Goal: Contribute content

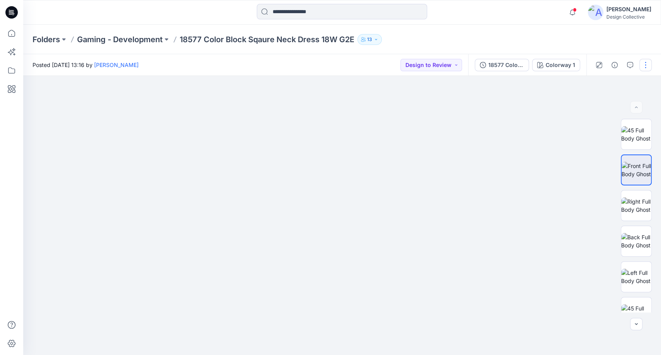
click at [643, 65] on button "button" at bounding box center [645, 65] width 12 height 12
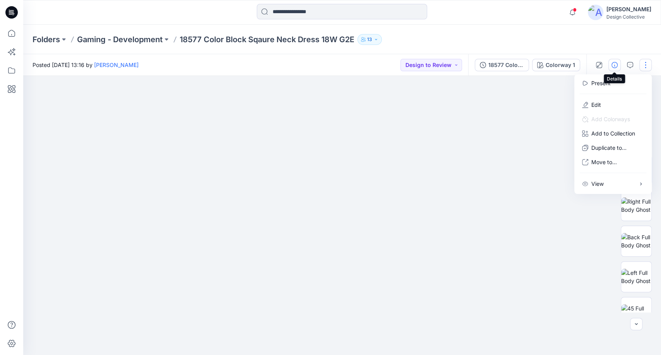
click at [612, 68] on button "button" at bounding box center [614, 65] width 12 height 12
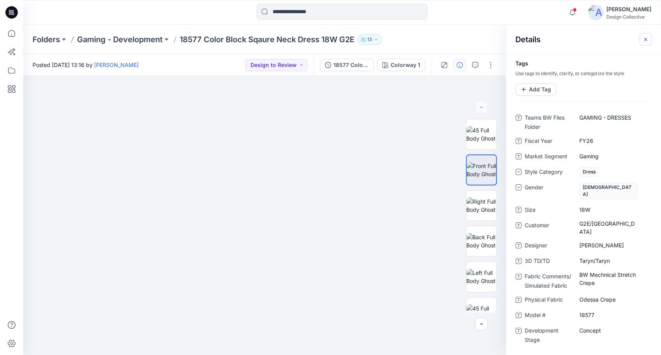
click at [646, 41] on icon "button" at bounding box center [646, 39] width 6 height 6
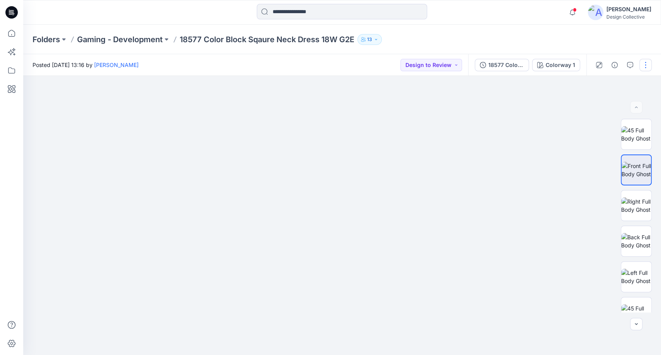
click at [646, 69] on button "button" at bounding box center [645, 65] width 12 height 12
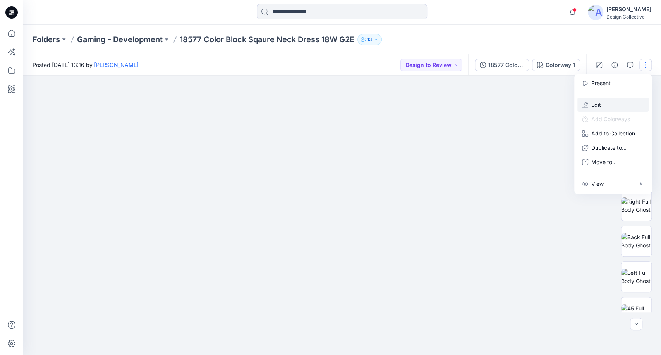
click at [598, 103] on p "Edit" at bounding box center [596, 105] width 10 height 8
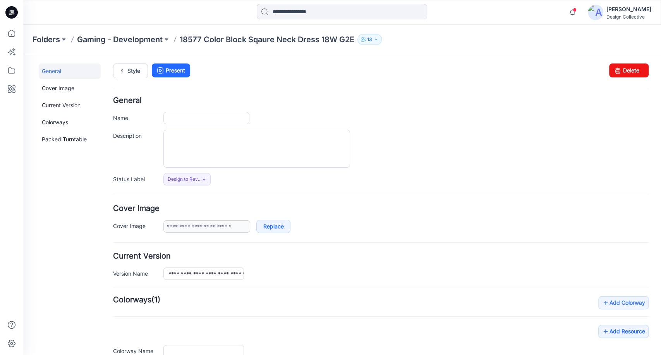
type input "**********"
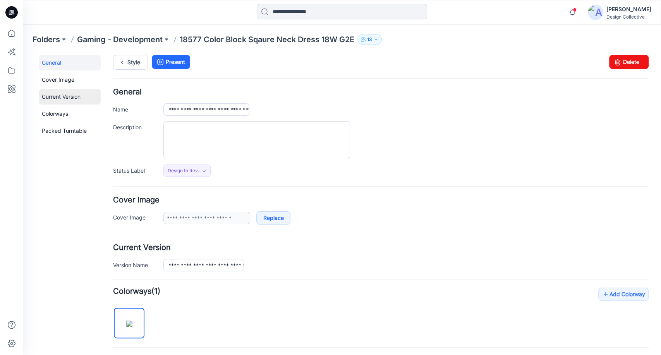
click at [79, 95] on link "Current Version" at bounding box center [70, 96] width 62 height 15
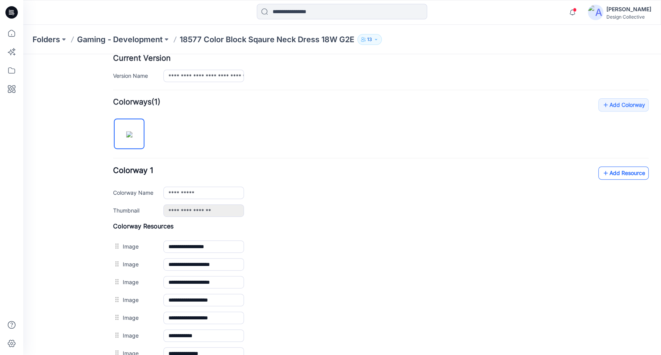
click at [619, 172] on link "Add Resource" at bounding box center [623, 173] width 50 height 13
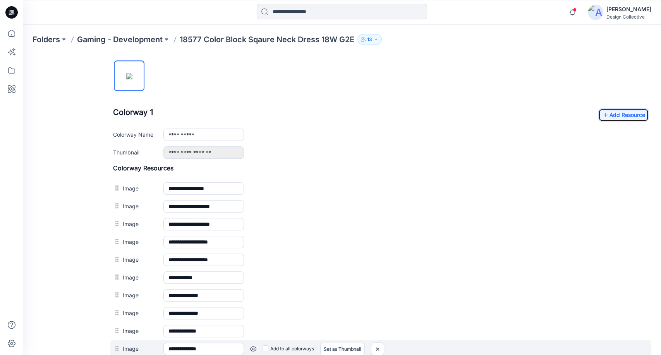
scroll to position [256, 0]
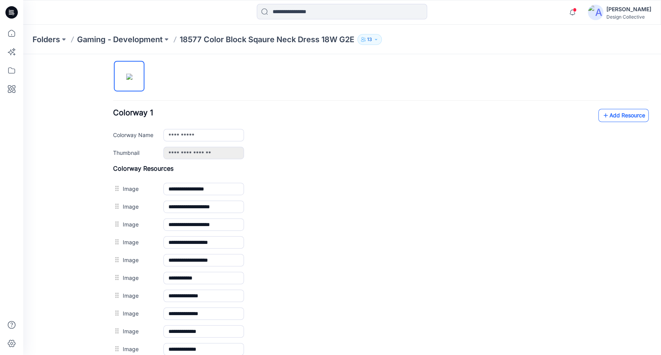
click at [605, 119] on link "Add Resource" at bounding box center [623, 115] width 50 height 13
click at [617, 120] on link "Add Resource" at bounding box center [623, 115] width 50 height 13
click at [612, 113] on link "Add Resource" at bounding box center [623, 115] width 50 height 13
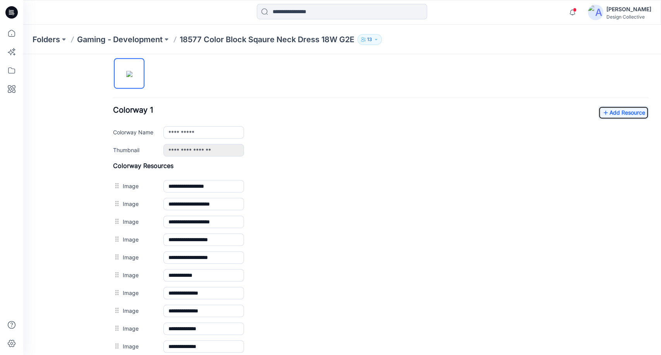
scroll to position [245, 0]
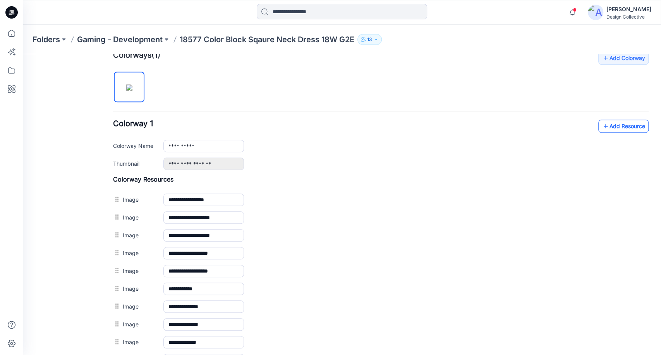
click at [616, 126] on link "Add Resource" at bounding box center [623, 126] width 50 height 13
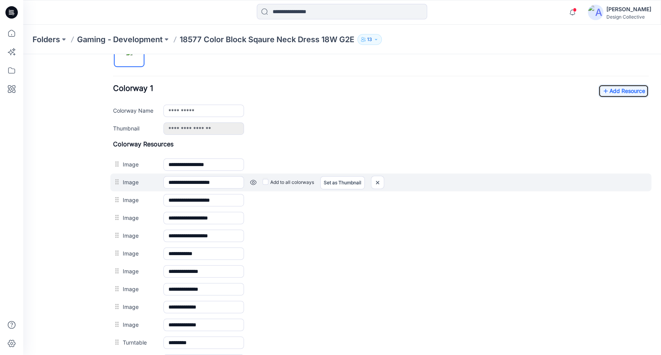
scroll to position [273, 0]
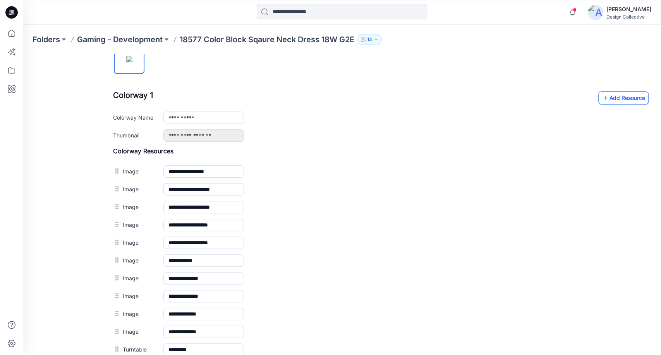
click at [612, 97] on link "Add Resource" at bounding box center [623, 97] width 50 height 13
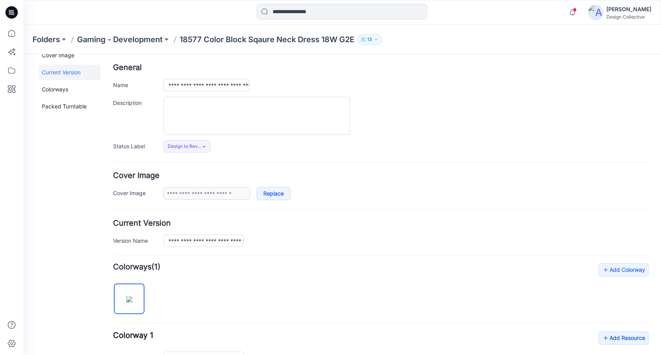
scroll to position [0, 0]
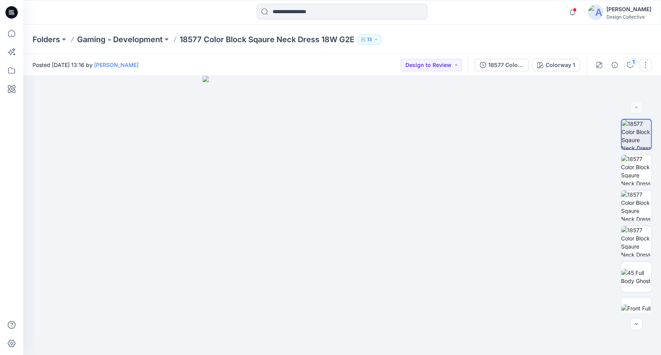
click at [646, 63] on button "button" at bounding box center [645, 65] width 12 height 12
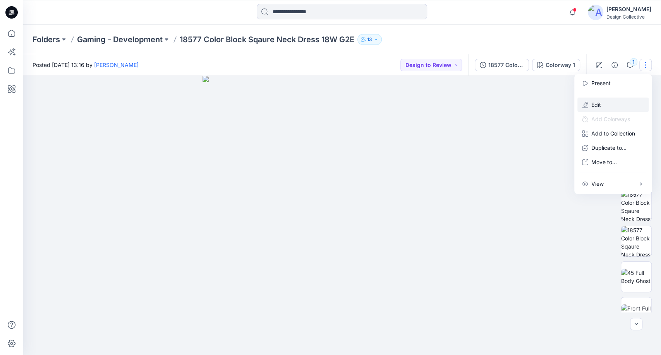
click at [615, 102] on button "Edit" at bounding box center [612, 105] width 71 height 14
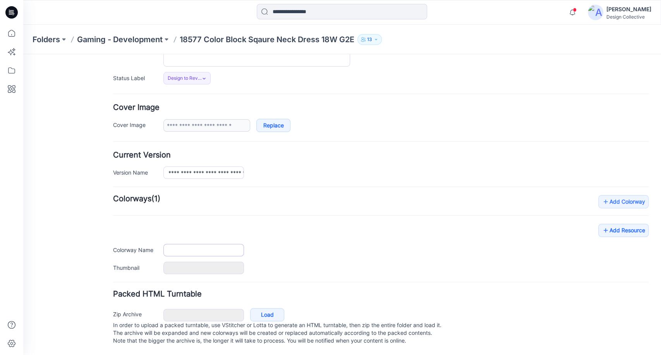
scroll to position [108, 0]
type input "**********"
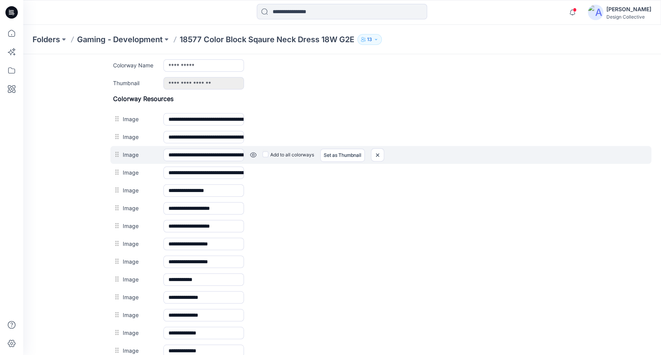
scroll to position [308, 0]
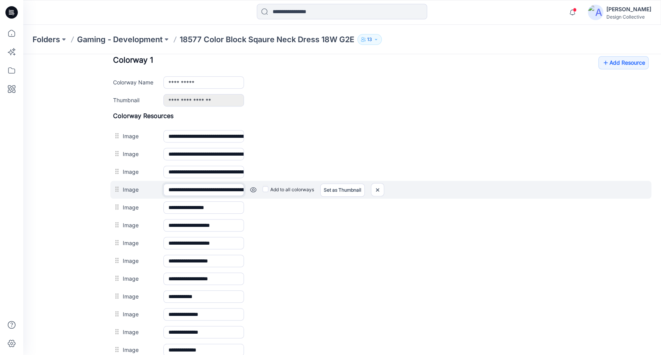
drag, startPoint x: 239, startPoint y: 188, endPoint x: 269, endPoint y: 192, distance: 30.6
click at [278, 192] on div "**********" at bounding box center [380, 190] width 541 height 18
drag, startPoint x: 225, startPoint y: 190, endPoint x: 293, endPoint y: 196, distance: 68.4
click at [293, 196] on div "**********" at bounding box center [380, 190] width 541 height 18
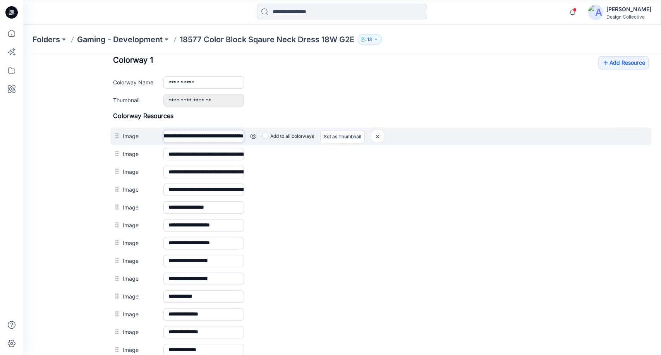
scroll to position [0, 140]
drag, startPoint x: 220, startPoint y: 132, endPoint x: 293, endPoint y: 140, distance: 73.3
click at [293, 140] on div "**********" at bounding box center [380, 136] width 541 height 18
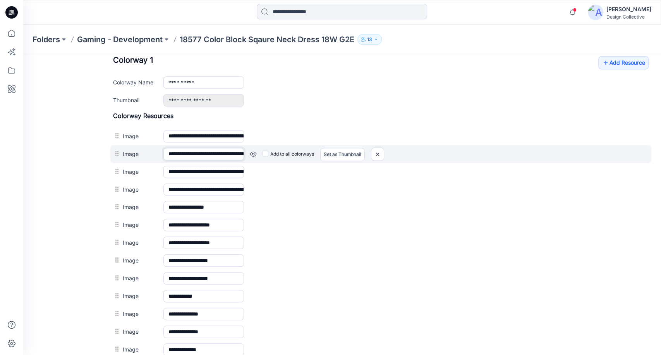
scroll to position [0, 139]
drag, startPoint x: 217, startPoint y: 153, endPoint x: 201, endPoint y: 152, distance: 16.3
click at [294, 158] on div "**********" at bounding box center [380, 154] width 541 height 18
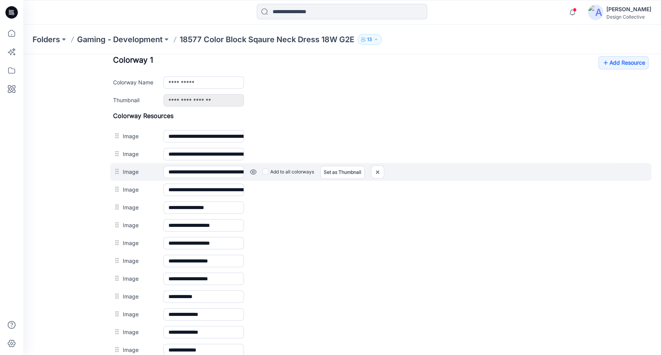
drag, startPoint x: 198, startPoint y: 173, endPoint x: 258, endPoint y: 174, distance: 60.4
click at [229, 174] on input "**********" at bounding box center [203, 172] width 81 height 12
drag, startPoint x: 221, startPoint y: 171, endPoint x: 260, endPoint y: 172, distance: 38.7
click at [260, 172] on div "**********" at bounding box center [380, 172] width 541 height 18
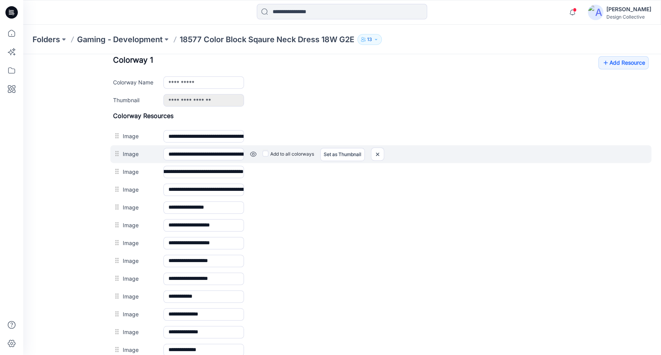
scroll to position [0, 0]
click at [270, 146] on div "**********" at bounding box center [380, 154] width 541 height 18
drag, startPoint x: 225, startPoint y: 152, endPoint x: 256, endPoint y: 159, distance: 32.4
click at [256, 158] on div "**********" at bounding box center [380, 154] width 541 height 18
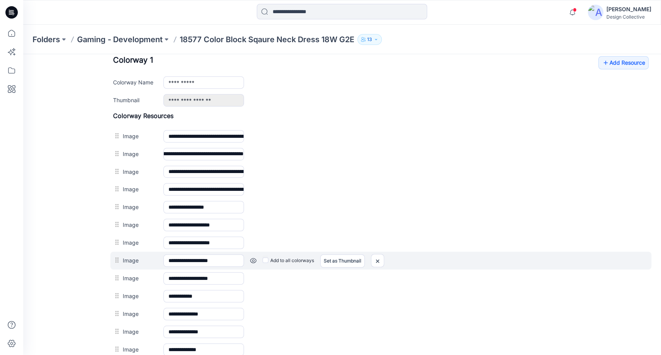
scroll to position [0, 0]
click at [297, 261] on label "Add to all colorways" at bounding box center [289, 260] width 52 height 12
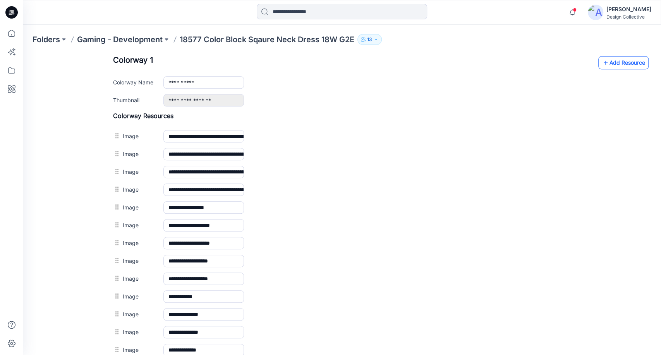
click at [614, 69] on link "Add Resource" at bounding box center [623, 62] width 50 height 13
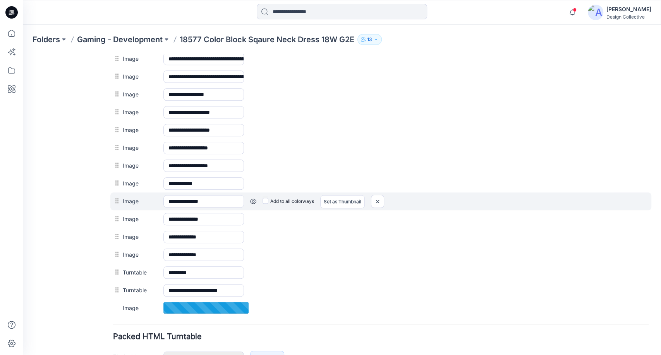
scroll to position [423, 0]
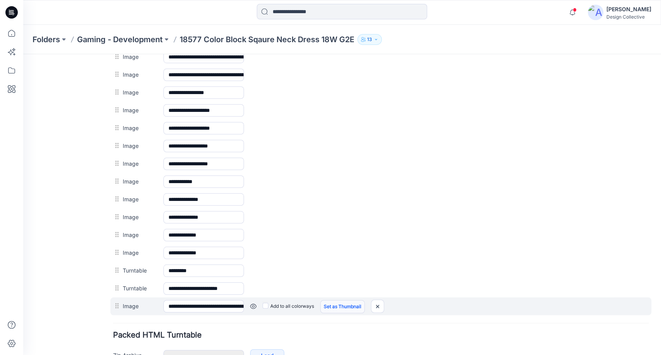
click at [341, 304] on link "Set as Thumbnail" at bounding box center [342, 306] width 45 height 13
type input "**********"
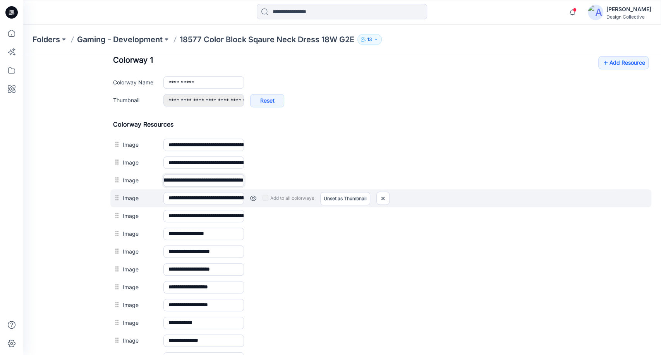
scroll to position [0, 136]
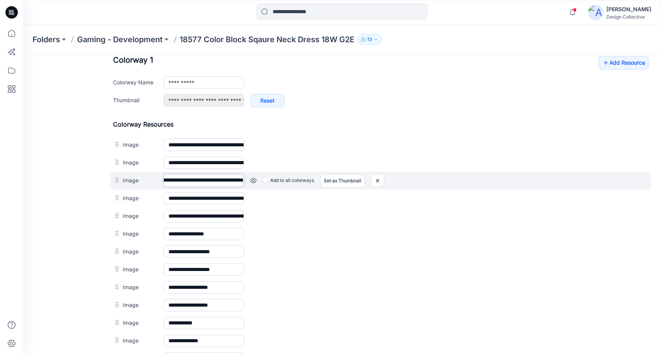
drag, startPoint x: 223, startPoint y: 186, endPoint x: 213, endPoint y: 180, distance: 11.8
click at [213, 180] on input "**********" at bounding box center [203, 180] width 81 height 12
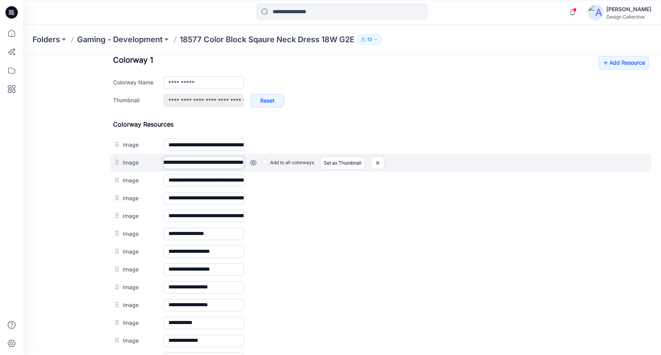
scroll to position [0, 124]
drag, startPoint x: 223, startPoint y: 163, endPoint x: 227, endPoint y: 194, distance: 30.5
click at [239, 164] on input "**********" at bounding box center [203, 162] width 81 height 12
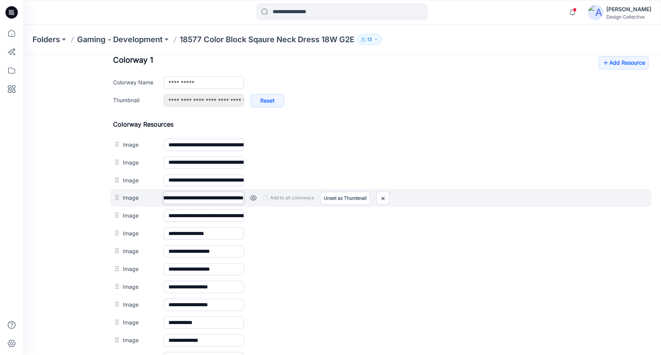
scroll to position [0, 144]
drag, startPoint x: 225, startPoint y: 196, endPoint x: 205, endPoint y: 200, distance: 20.8
click at [205, 200] on input "**********" at bounding box center [203, 198] width 81 height 12
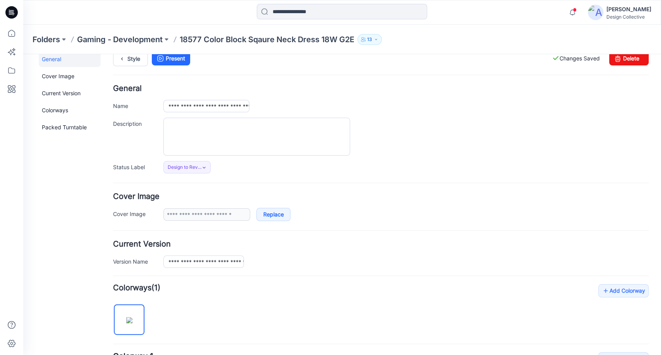
scroll to position [0, 0]
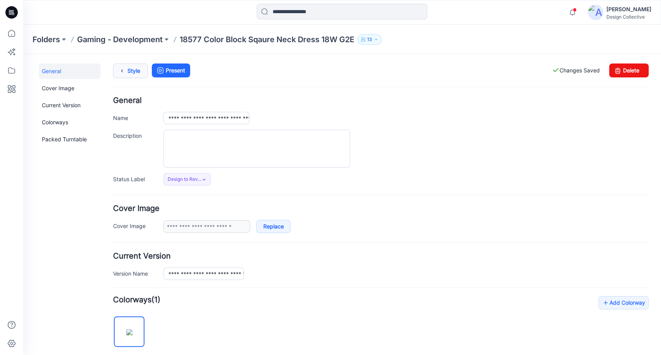
click at [130, 72] on link "Style" at bounding box center [130, 71] width 35 height 15
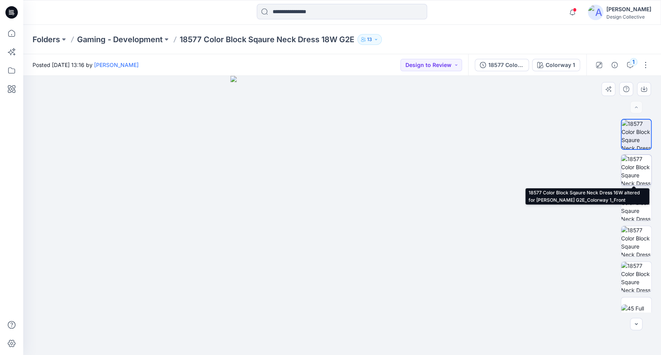
click at [632, 172] on img at bounding box center [636, 170] width 30 height 30
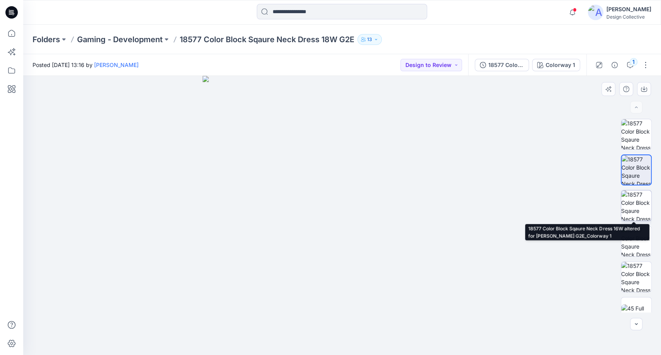
click at [641, 203] on img at bounding box center [636, 206] width 30 height 30
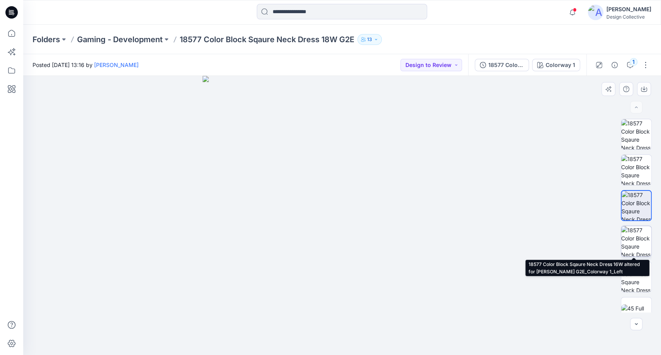
click at [634, 244] on img at bounding box center [636, 241] width 30 height 30
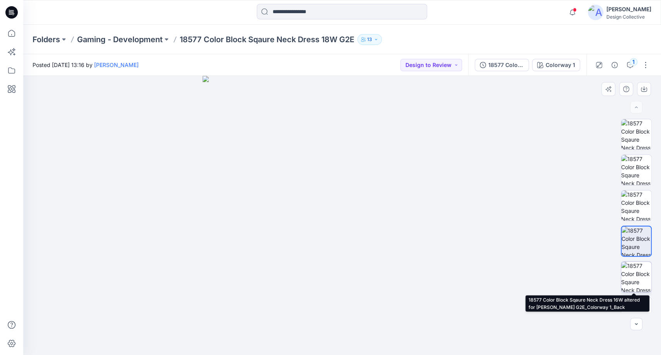
click at [633, 277] on img at bounding box center [636, 277] width 30 height 30
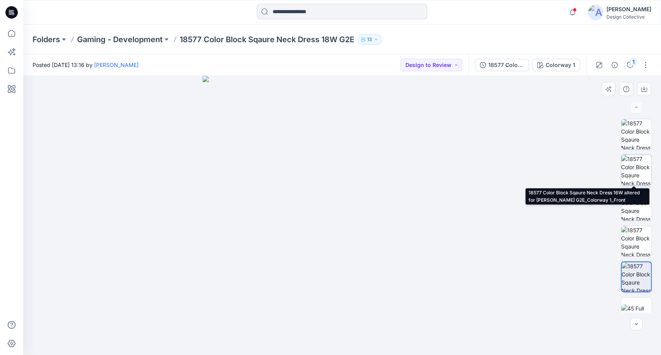
click at [636, 171] on img at bounding box center [636, 170] width 30 height 30
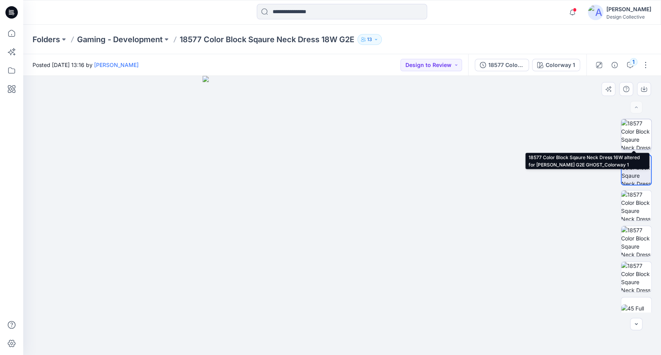
click at [631, 126] on img at bounding box center [636, 134] width 30 height 30
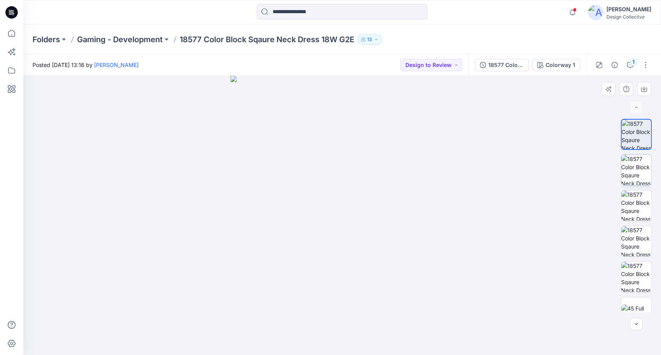
click at [627, 154] on div at bounding box center [636, 216] width 31 height 194
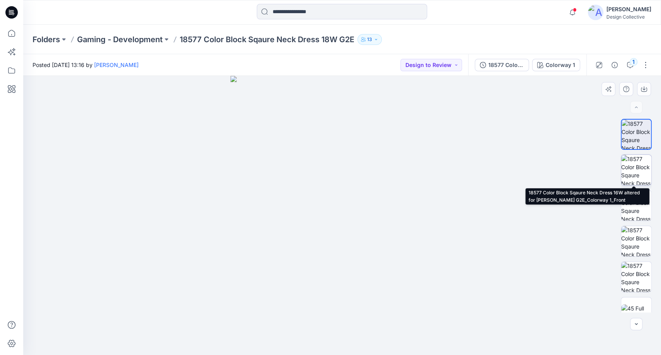
drag, startPoint x: 632, startPoint y: 170, endPoint x: 646, endPoint y: 174, distance: 14.6
click at [632, 170] on img at bounding box center [636, 170] width 30 height 30
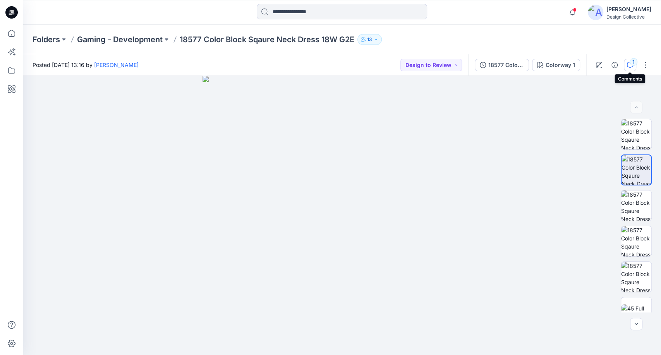
click at [632, 62] on div "1" at bounding box center [634, 62] width 8 height 8
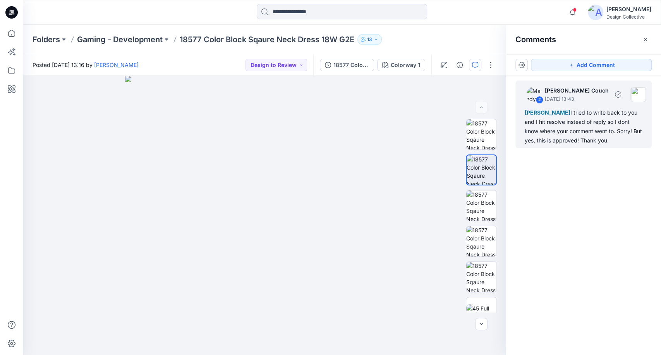
click at [565, 137] on div "[PERSON_NAME] I tried to write back to you and I hit resolve instead of reply s…" at bounding box center [584, 126] width 118 height 37
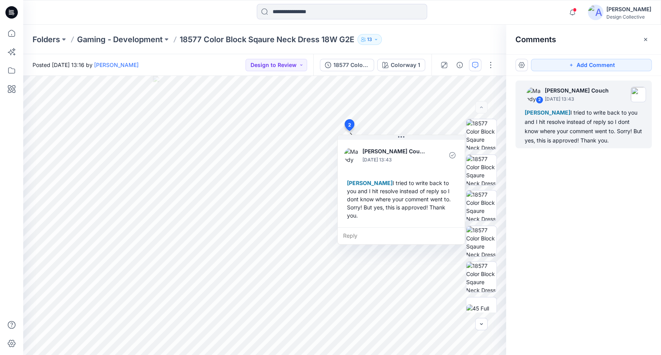
click at [590, 215] on div "2 [PERSON_NAME] Couch [DATE] 13:43 [PERSON_NAME] I tried to write back to you a…" at bounding box center [583, 201] width 155 height 251
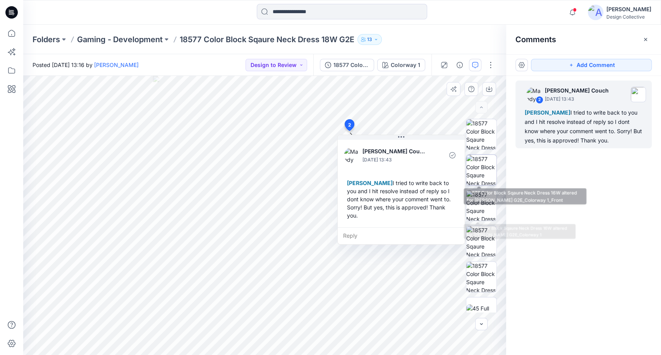
click at [481, 174] on img at bounding box center [481, 170] width 30 height 30
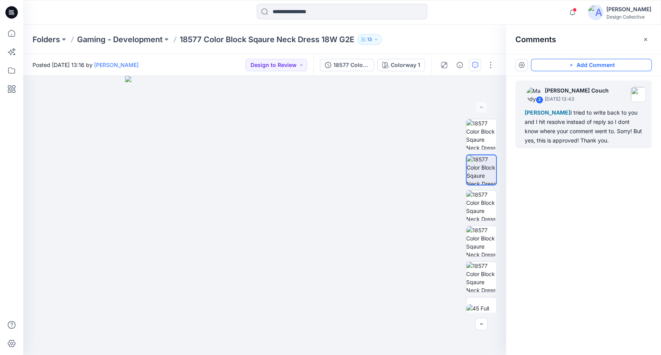
click at [602, 65] on button "Add Comment" at bounding box center [591, 65] width 121 height 12
click at [363, 139] on div "3" at bounding box center [264, 215] width 483 height 279
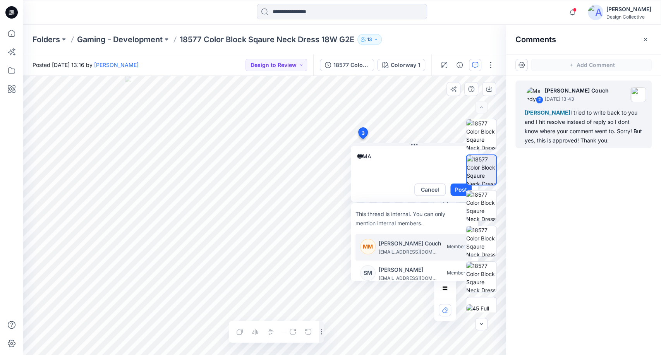
click at [416, 242] on p "[PERSON_NAME] Couch" at bounding box center [410, 243] width 62 height 9
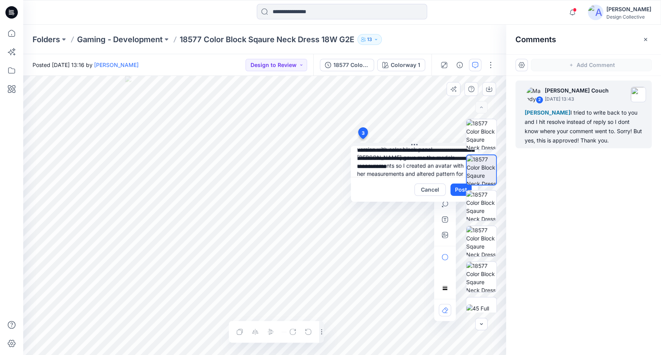
scroll to position [23, 0]
type textarea "**********"
click at [460, 188] on div at bounding box center [482, 216] width 50 height 194
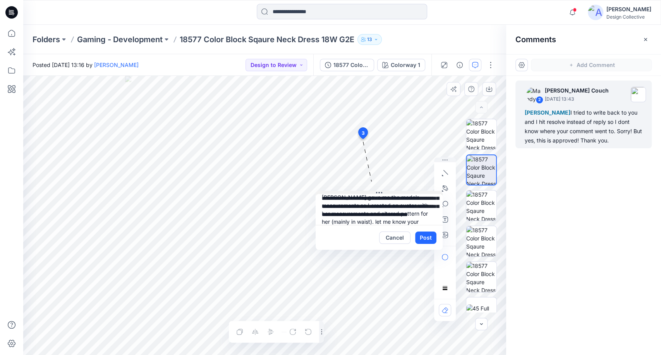
drag, startPoint x: 414, startPoint y: 144, endPoint x: 378, endPoint y: 193, distance: 60.8
click at [378, 193] on icon at bounding box center [379, 192] width 6 height 1
click at [418, 238] on button "Post" at bounding box center [424, 238] width 21 height 12
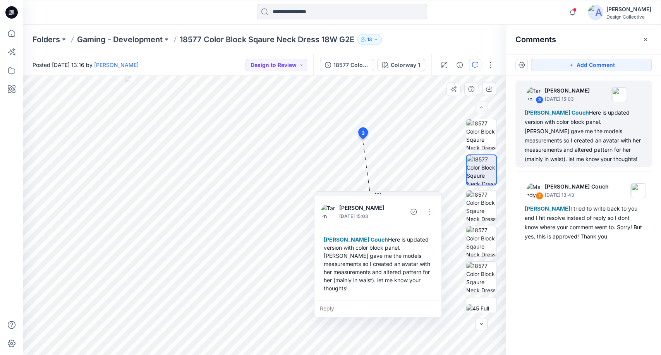
click at [469, 31] on div "Folders Gaming - Development 18577 Color Block Sqaure Neck Dress 18W G2E 13" at bounding box center [342, 39] width 638 height 29
click at [648, 41] on icon "button" at bounding box center [646, 39] width 6 height 6
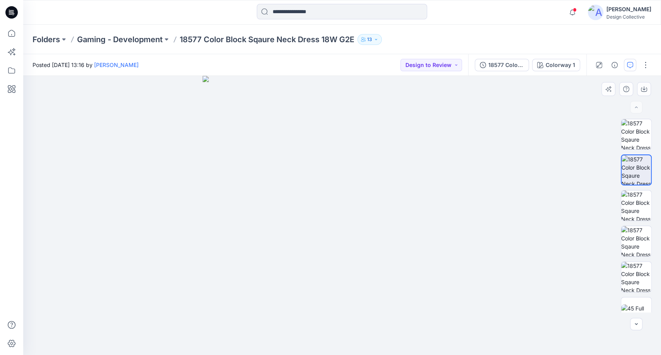
click at [474, 32] on div "Folders Gaming - Development 18577 Color Block Sqaure Neck Dress 18W G2E 13" at bounding box center [342, 39] width 638 height 29
